Goal: Task Accomplishment & Management: Use online tool/utility

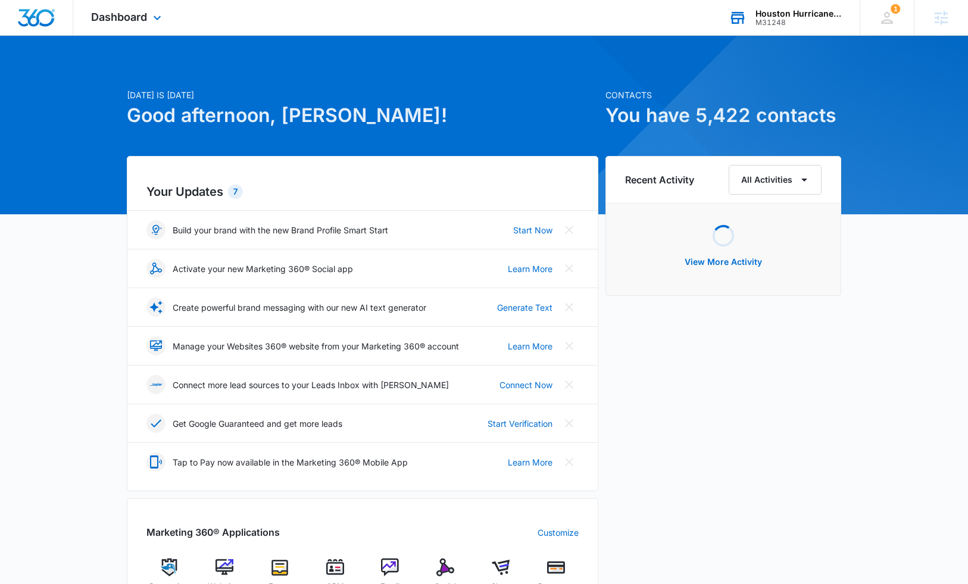
drag, startPoint x: 730, startPoint y: 68, endPoint x: 774, endPoint y: 17, distance: 67.6
click at [736, 63] on div "[DATE] is [DATE] Good afternoon, [PERSON_NAME]! Contacts You have 5,422 contact…" at bounding box center [484, 555] width 968 height 1008
click at [777, 11] on div "Houston Hurricane & Security Products" at bounding box center [799, 14] width 87 height 10
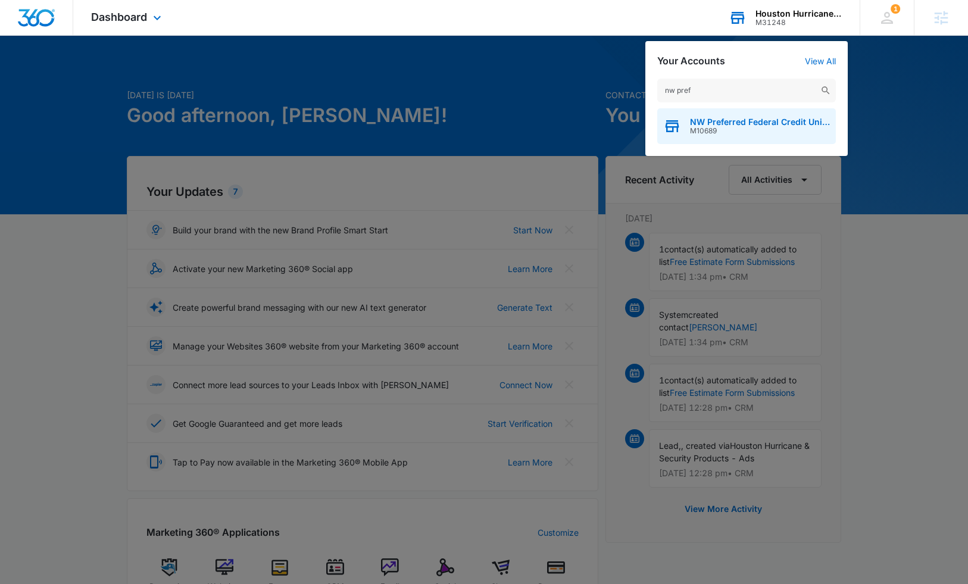
type input "nw pref"
click at [733, 133] on span "M10689" at bounding box center [760, 131] width 140 height 8
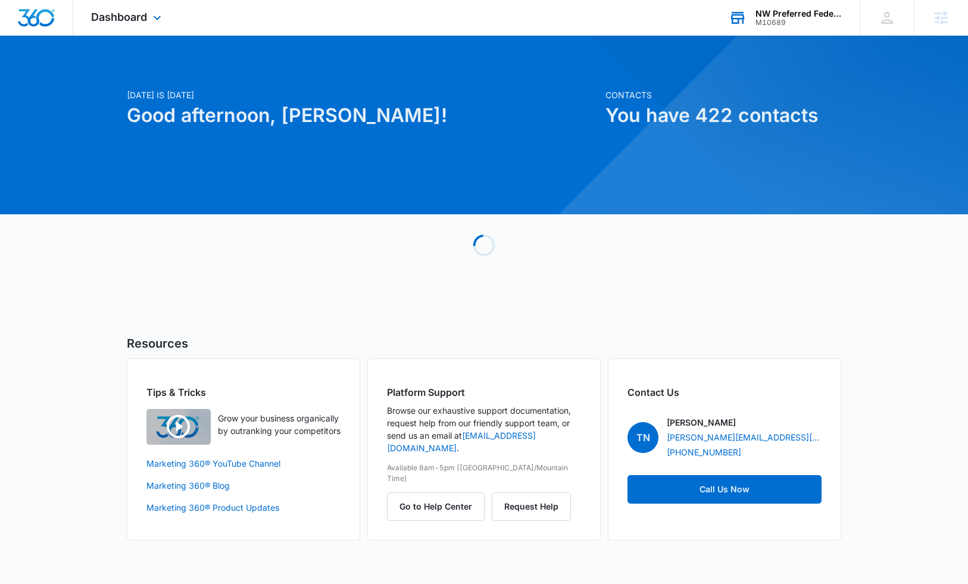
click at [118, 29] on div "Dashboard Apps Reputation Websites Forms CRM Email Social Shop Payments POS Con…" at bounding box center [127, 17] width 109 height 35
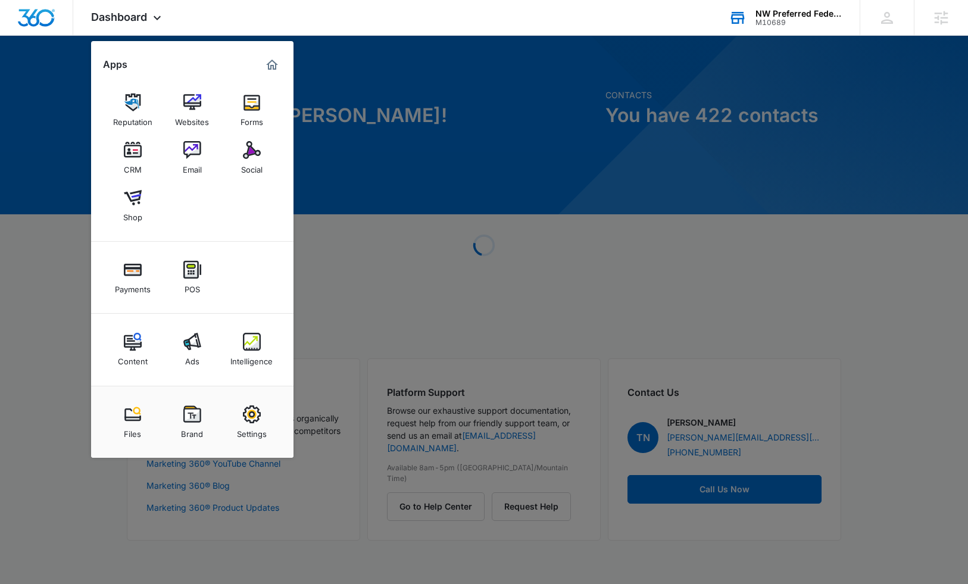
click at [188, 352] on div "Ads" at bounding box center [192, 358] width 14 height 15
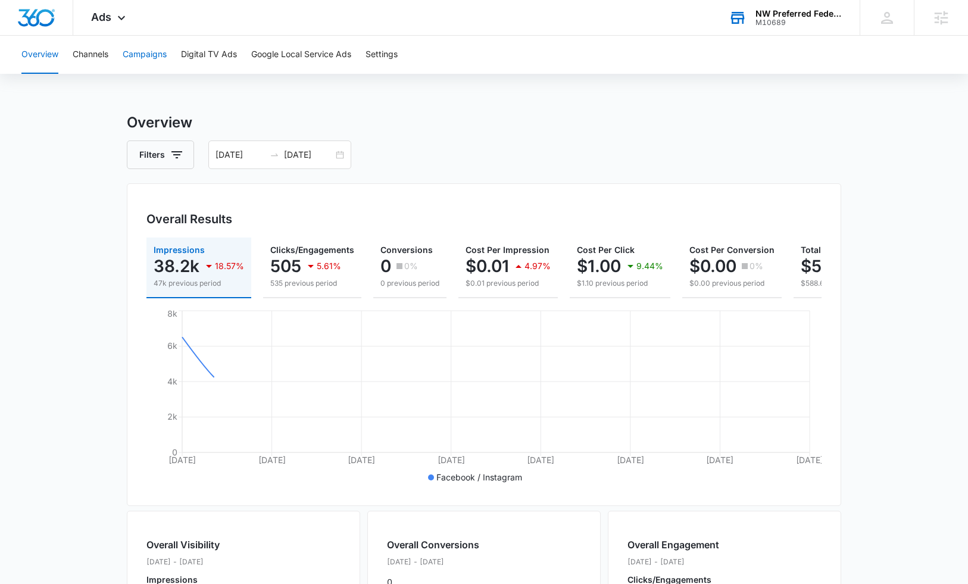
click at [155, 57] on button "Campaigns" at bounding box center [145, 55] width 44 height 38
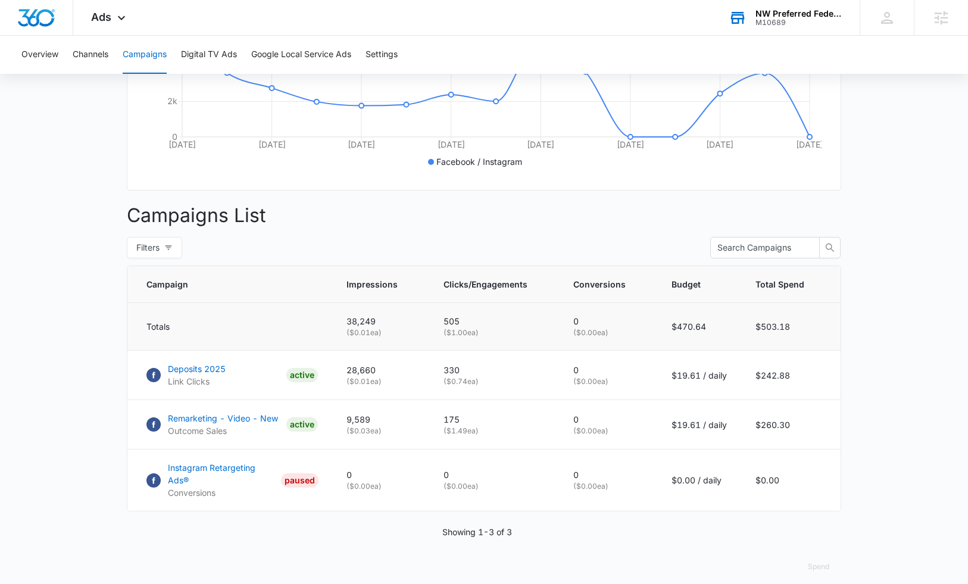
scroll to position [314, 0]
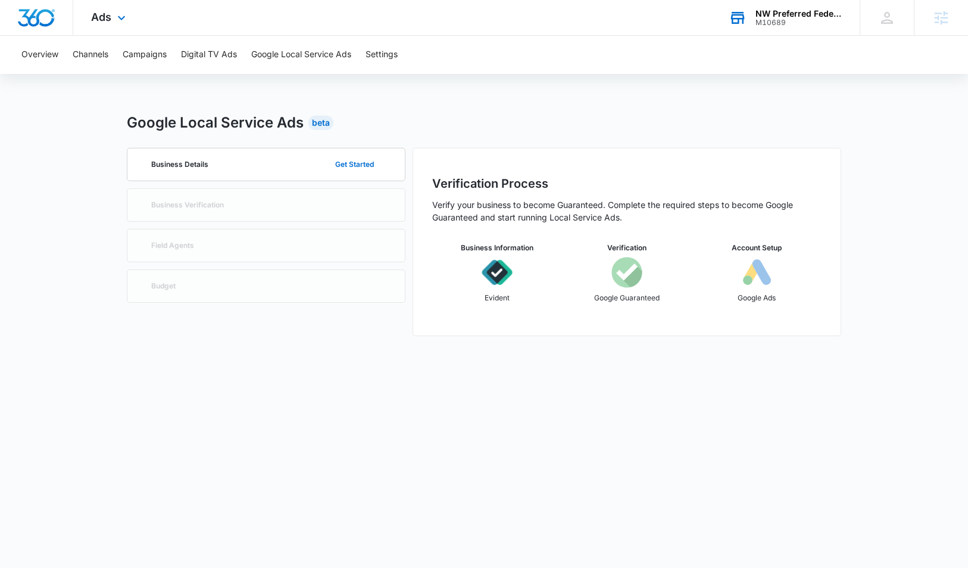
click at [798, 27] on div "NW Preferred Federal Credit Union M10689 Your Accounts View All" at bounding box center [785, 17] width 149 height 35
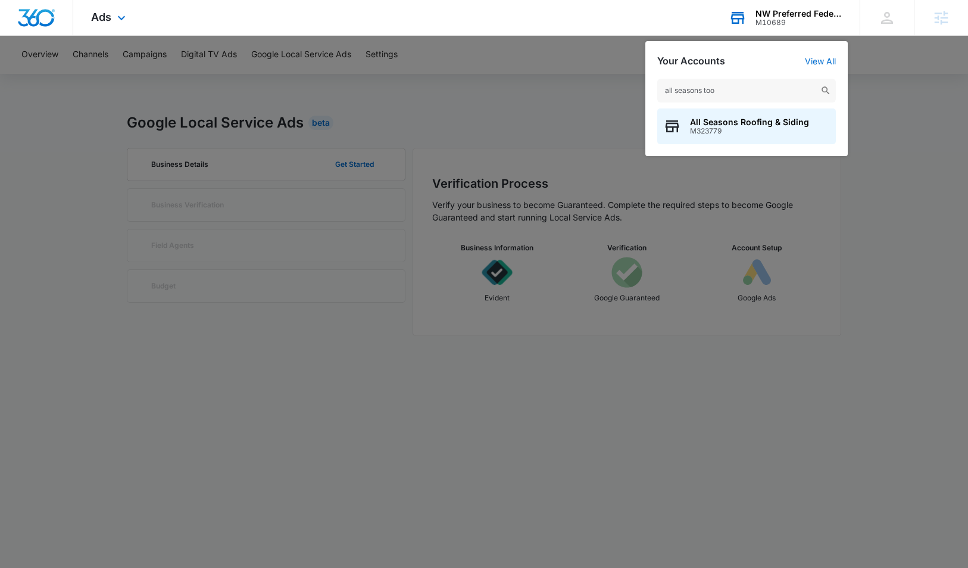
type input "all seasons too"
drag, startPoint x: 798, startPoint y: 27, endPoint x: 750, endPoint y: 120, distance: 105.2
click at [750, 120] on span "All Seasons Roofing & Siding" at bounding box center [749, 122] width 119 height 10
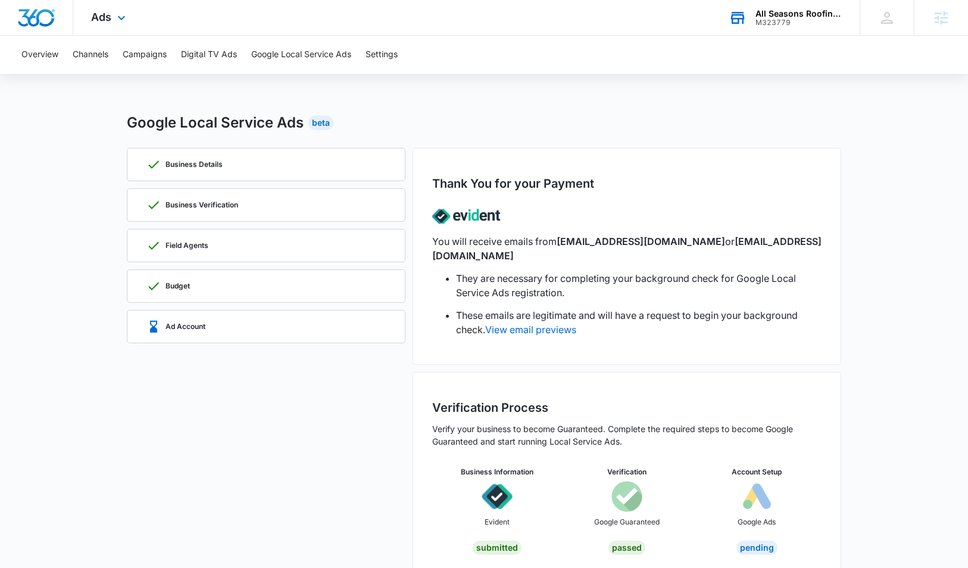
click at [117, 32] on div "Ads Apps Reputation Websites Forms CRM Email Social Payments POS Content Ads In…" at bounding box center [109, 17] width 73 height 35
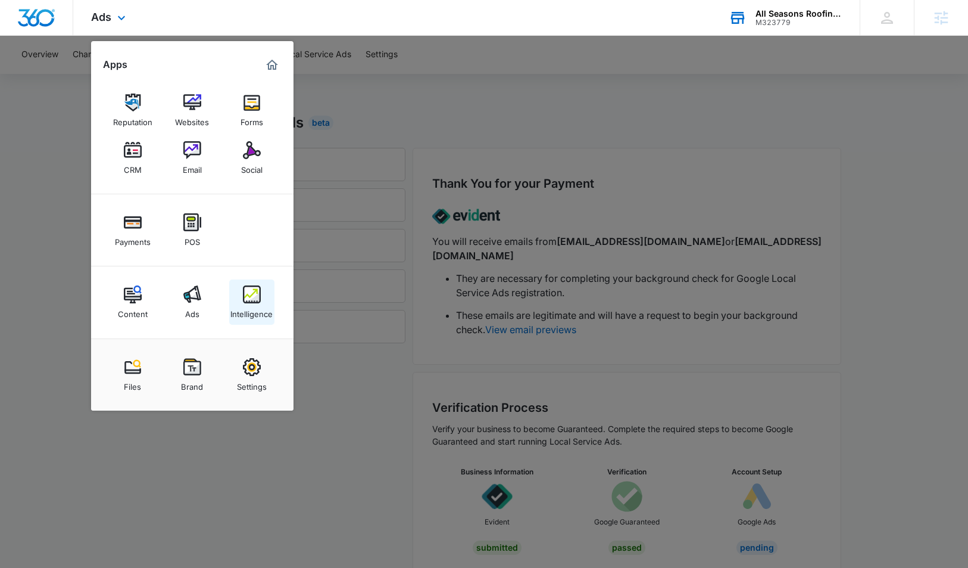
click at [252, 307] on div "Intelligence" at bounding box center [252, 310] width 42 height 15
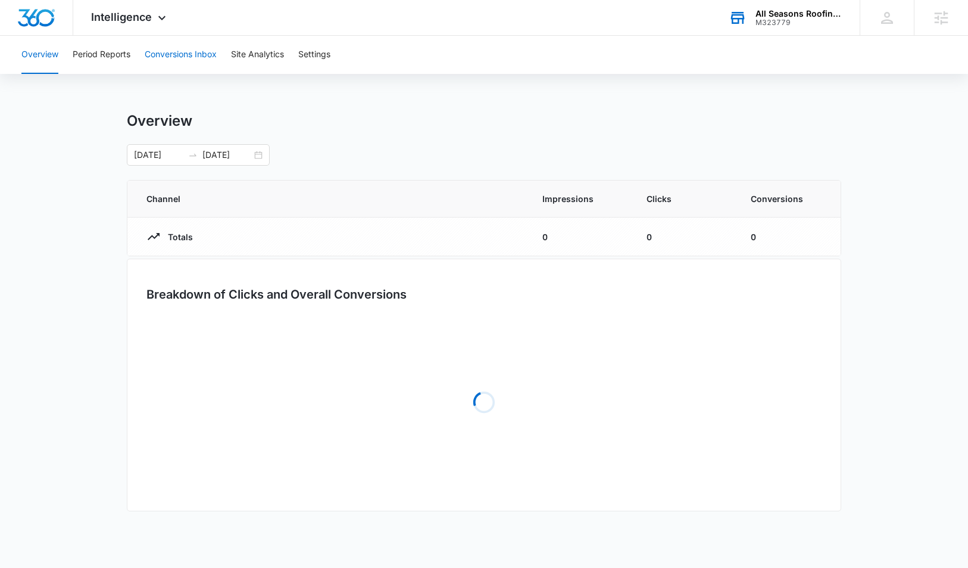
click at [163, 49] on button "Conversions Inbox" at bounding box center [181, 55] width 72 height 38
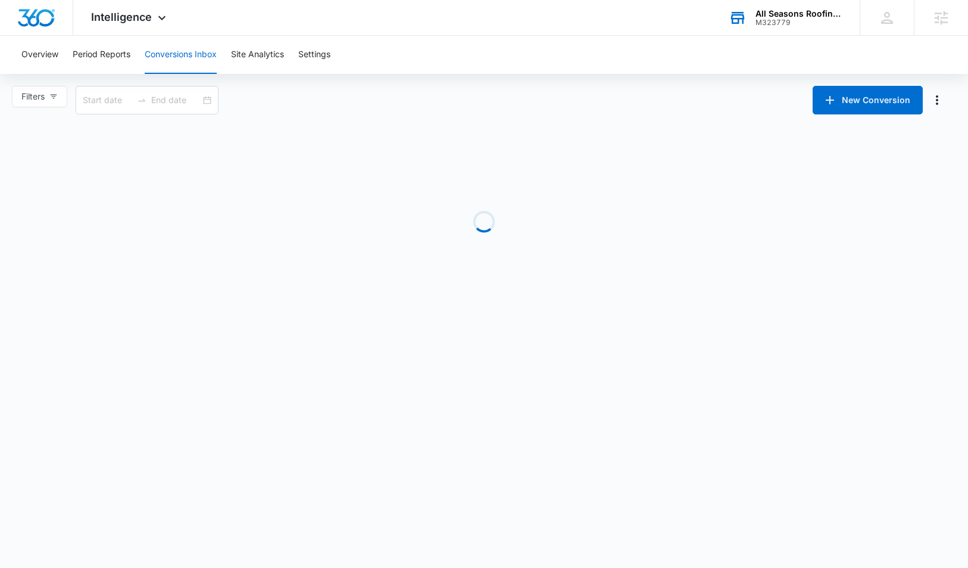
type input "09/06/2025"
type input "[DATE]"
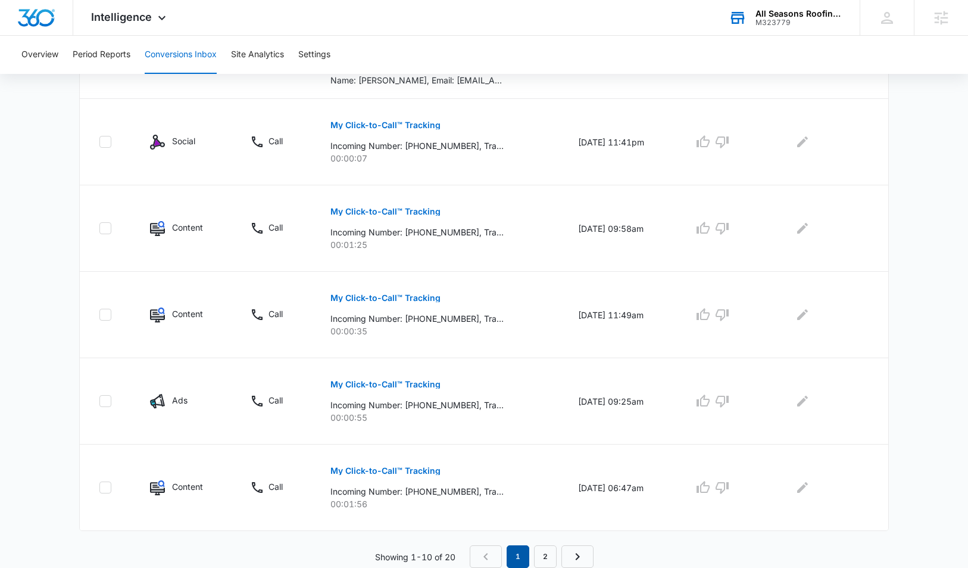
scroll to position [687, 0]
click at [539, 557] on link "2" at bounding box center [545, 556] width 23 height 23
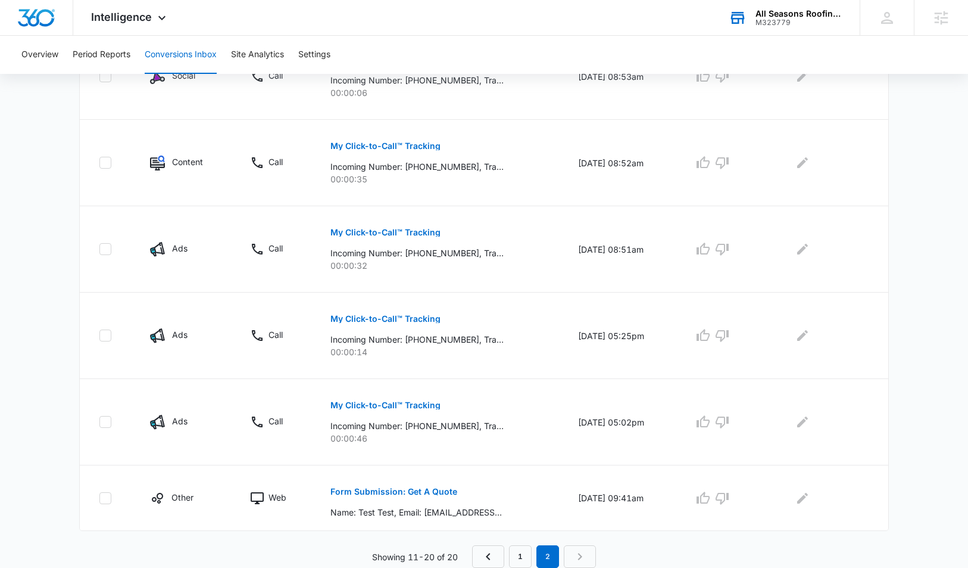
scroll to position [646, 0]
click at [522, 550] on link "1" at bounding box center [520, 556] width 23 height 23
